Goal: Check status: Check status

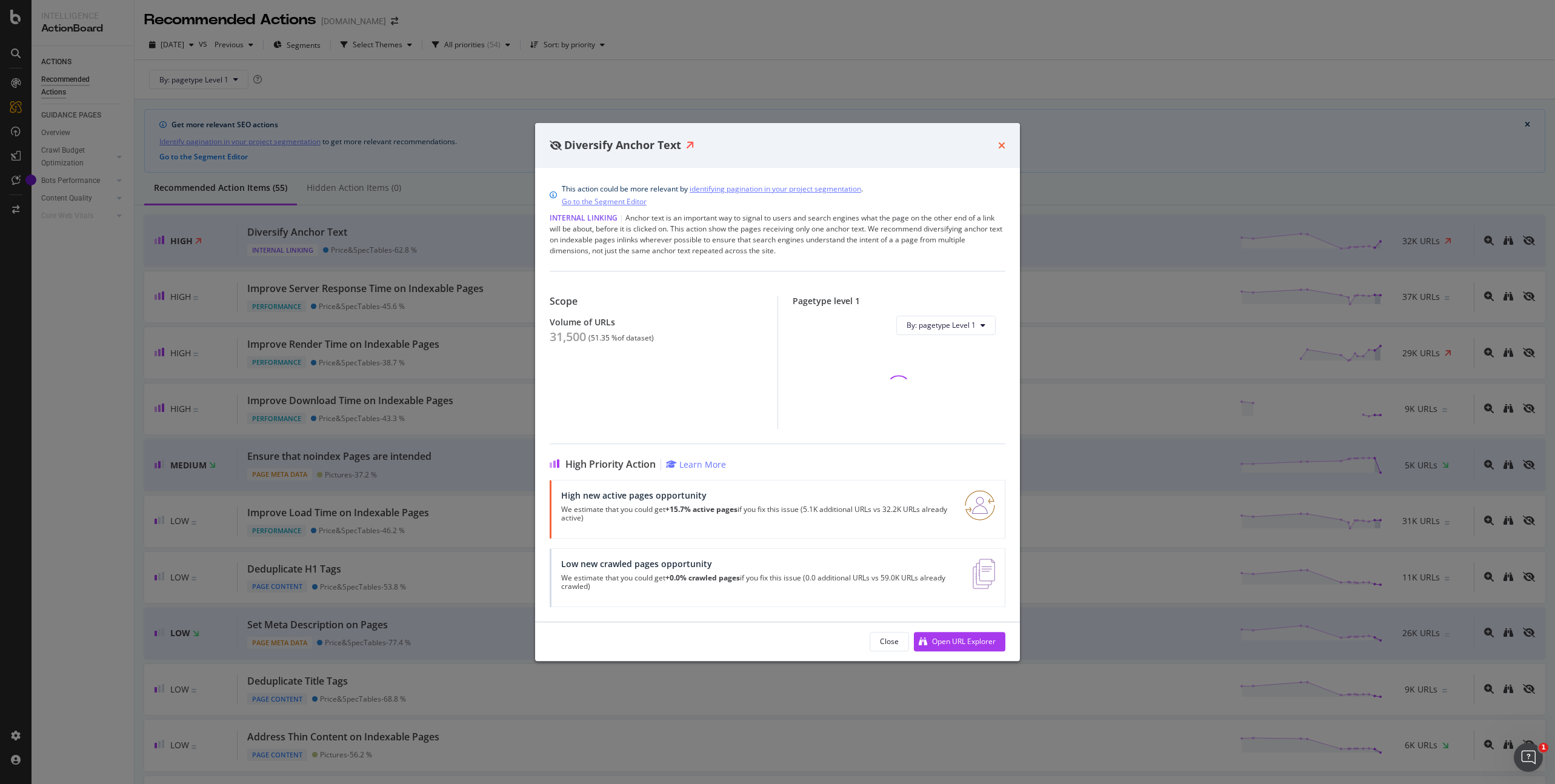
click at [1004, 145] on icon "times" at bounding box center [1002, 145] width 7 height 10
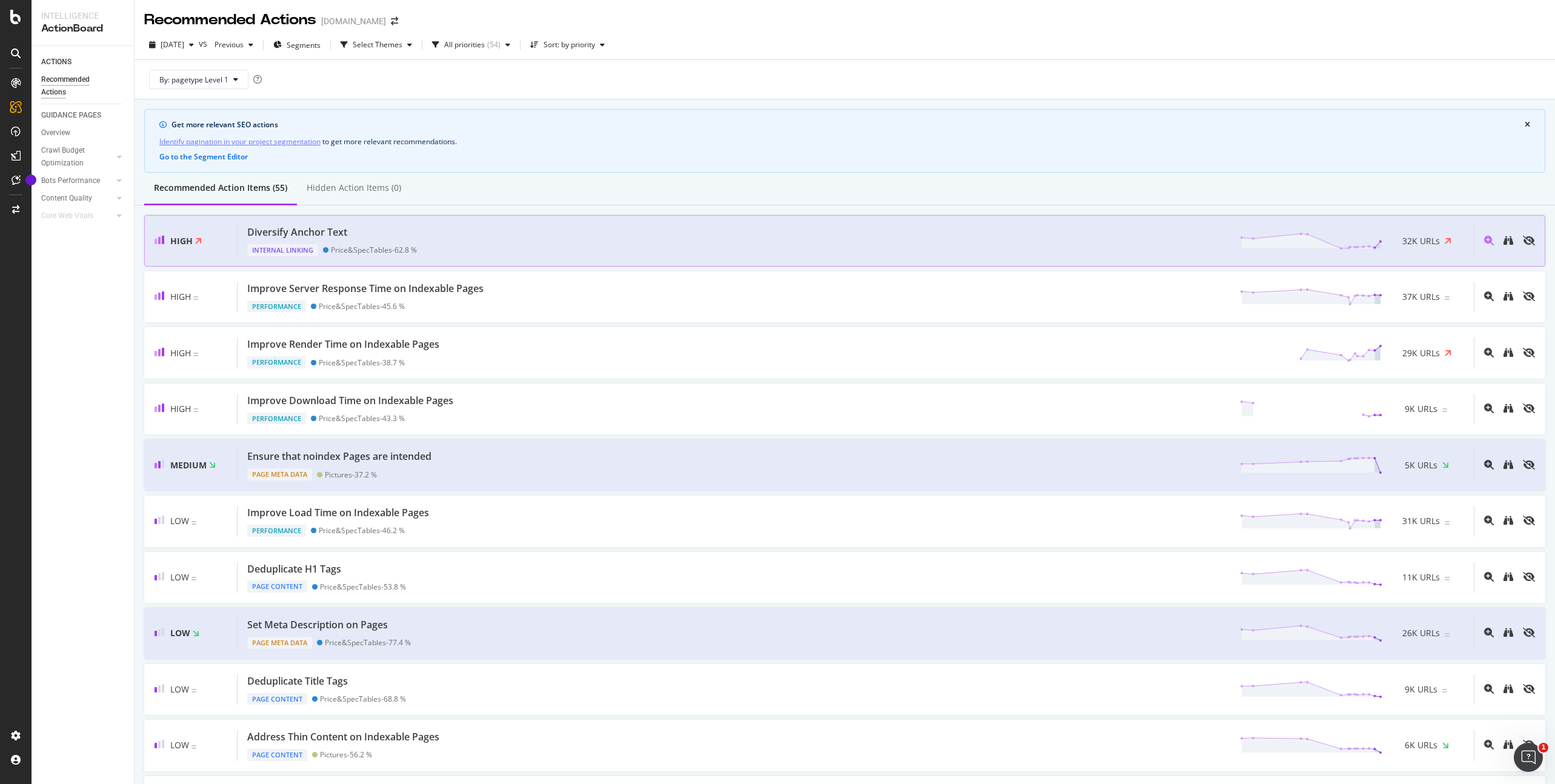
click at [441, 242] on div "Diversify Anchor Text Internal Linking Price&SpecTables - 62.8 % 32K URLs" at bounding box center [855, 240] width 1236 height 31
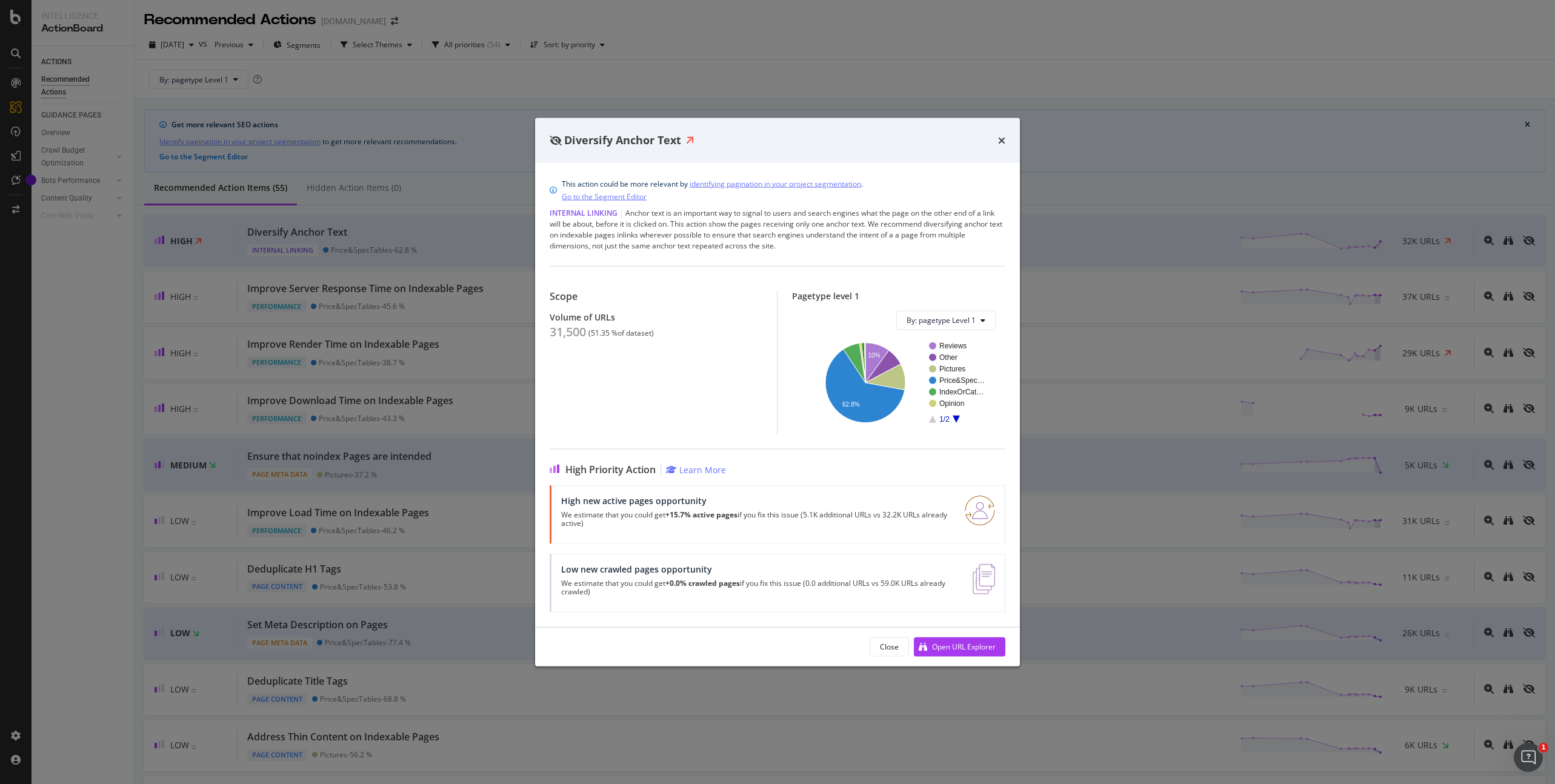
click at [795, 247] on div "Internal Linking | Anchor text is an important way to signal to users and searc…" at bounding box center [777, 229] width 455 height 44
click at [632, 518] on p "We estimate that you could get +15.7% active pages if you fix this issue (5.1K …" at bounding box center [755, 518] width 389 height 17
click at [1003, 140] on icon "times" at bounding box center [1002, 139] width 7 height 10
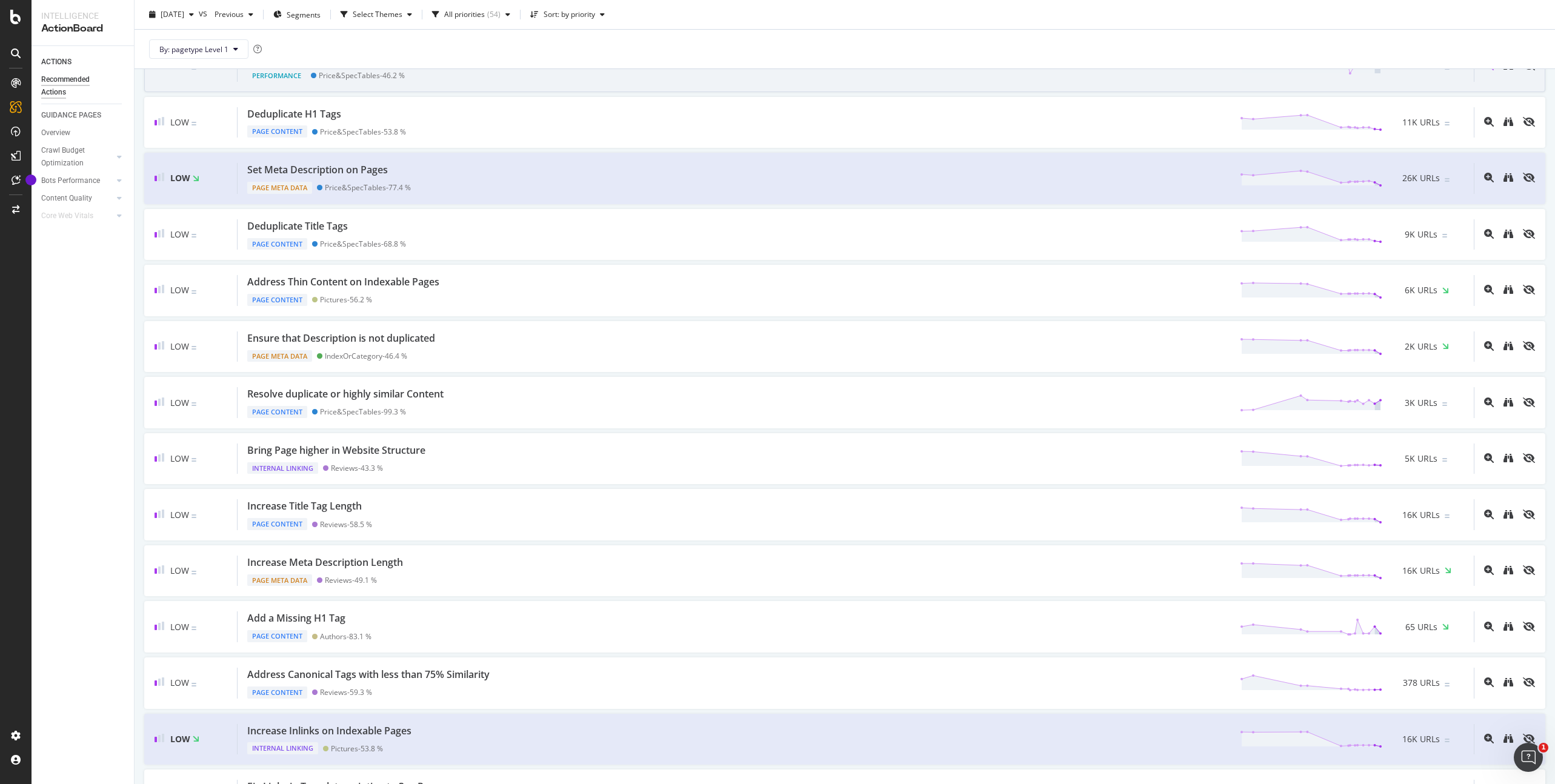
scroll to position [552, 0]
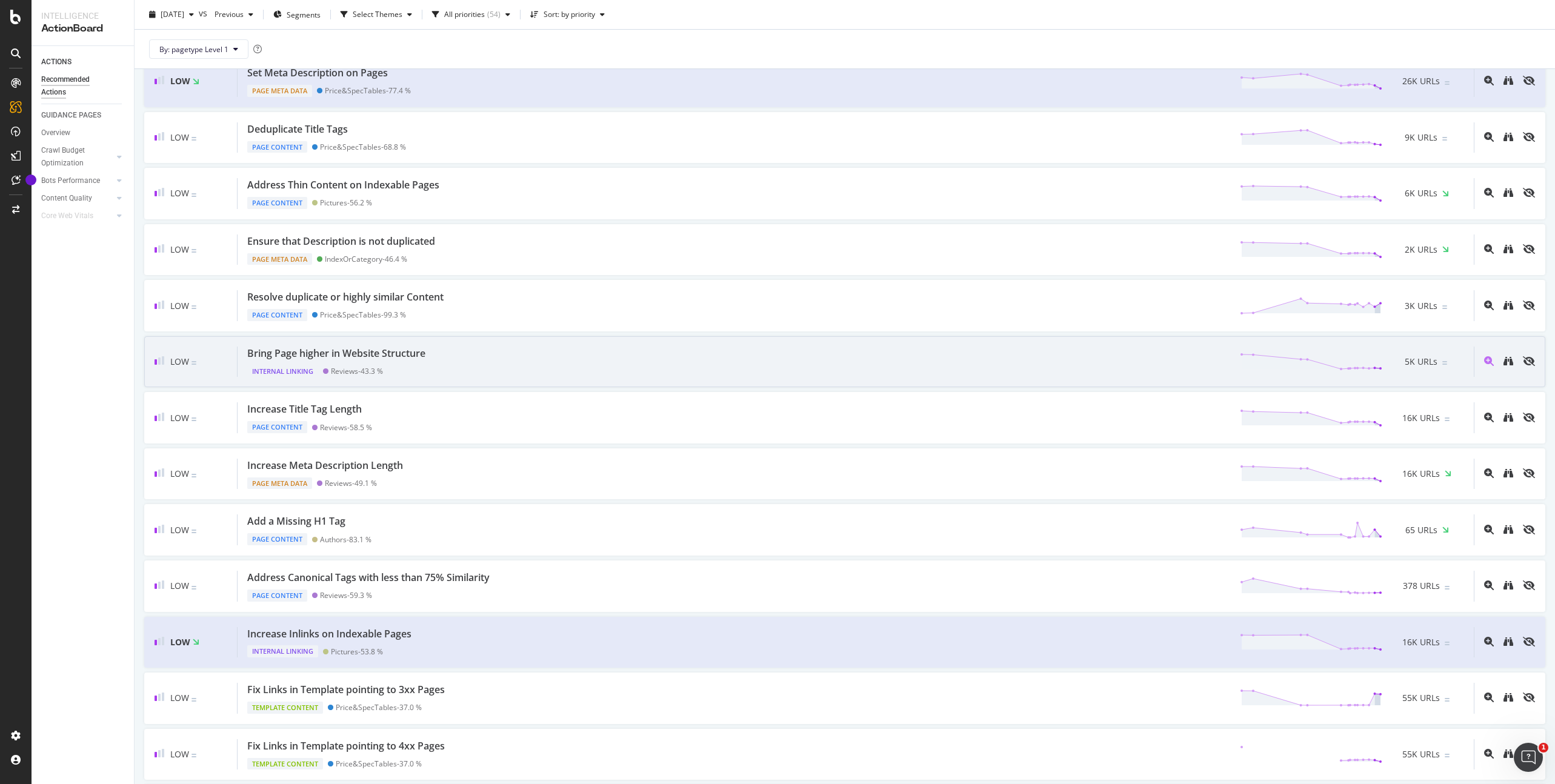
click at [408, 355] on div "Bring Page higher in Website Structure" at bounding box center [336, 353] width 179 height 14
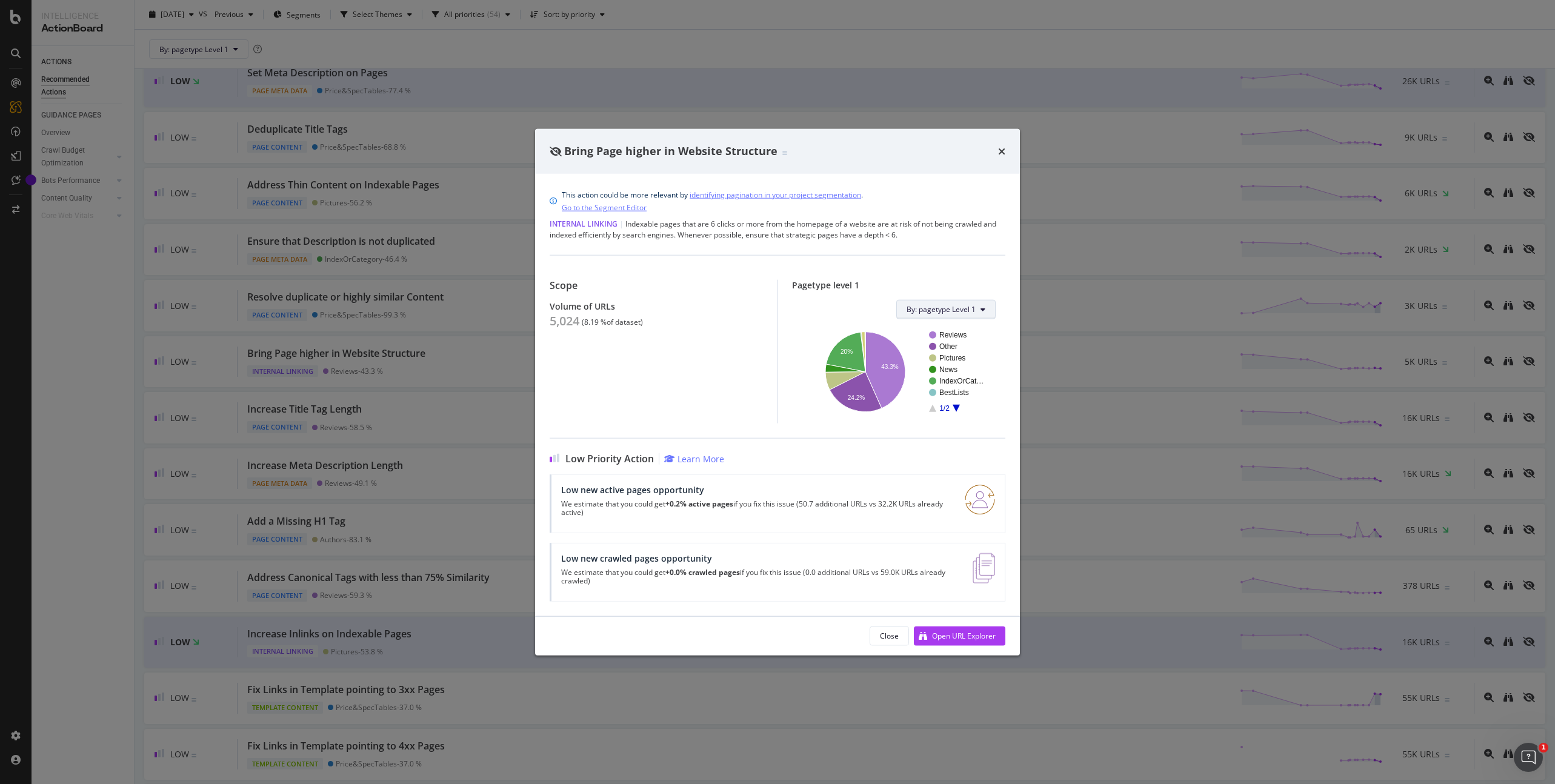
click at [985, 308] on icon "modal" at bounding box center [982, 309] width 5 height 7
click at [1005, 273] on div "Scope Volume of URLs 5,024 ( 8.19 % of dataset ) Pagetype level 1 By: pagetype …" at bounding box center [777, 338] width 455 height 168
click at [1005, 151] on icon "times" at bounding box center [1002, 150] width 7 height 10
